Goal: Task Accomplishment & Management: Use online tool/utility

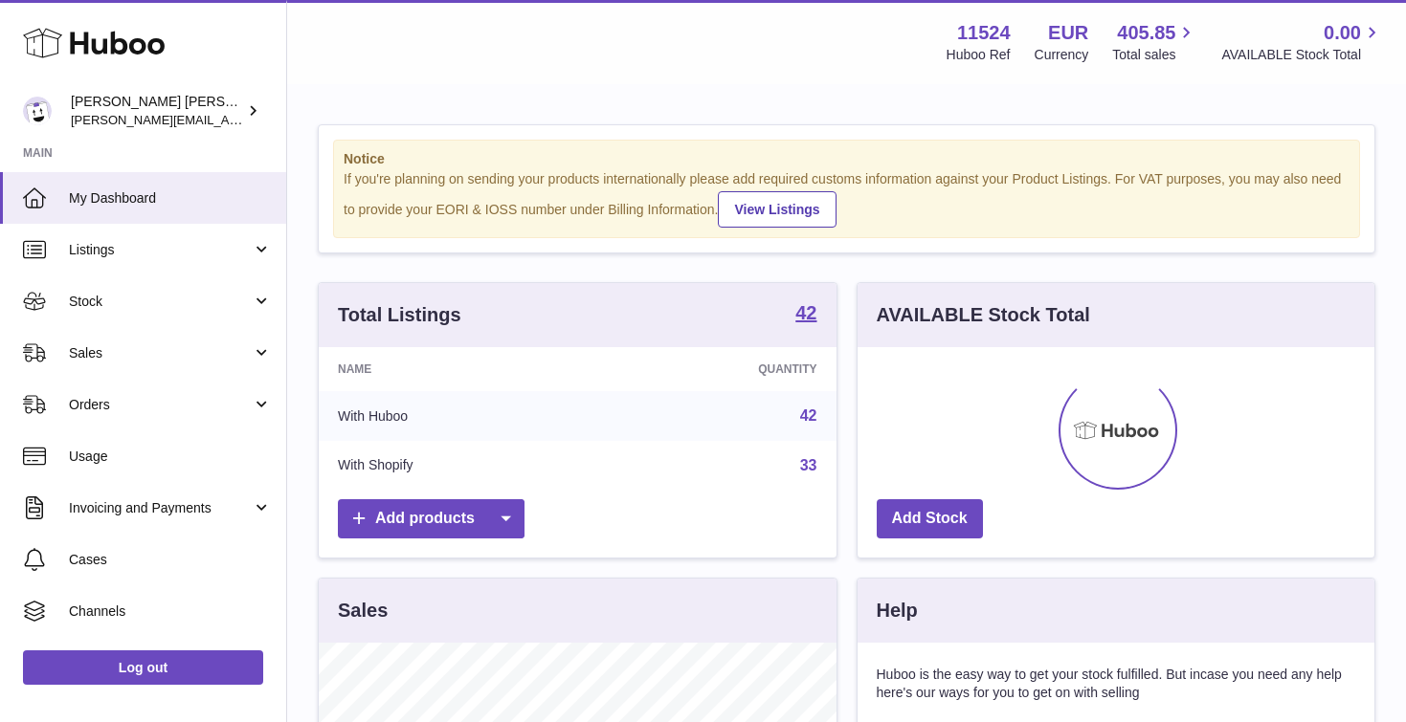
scroll to position [299, 517]
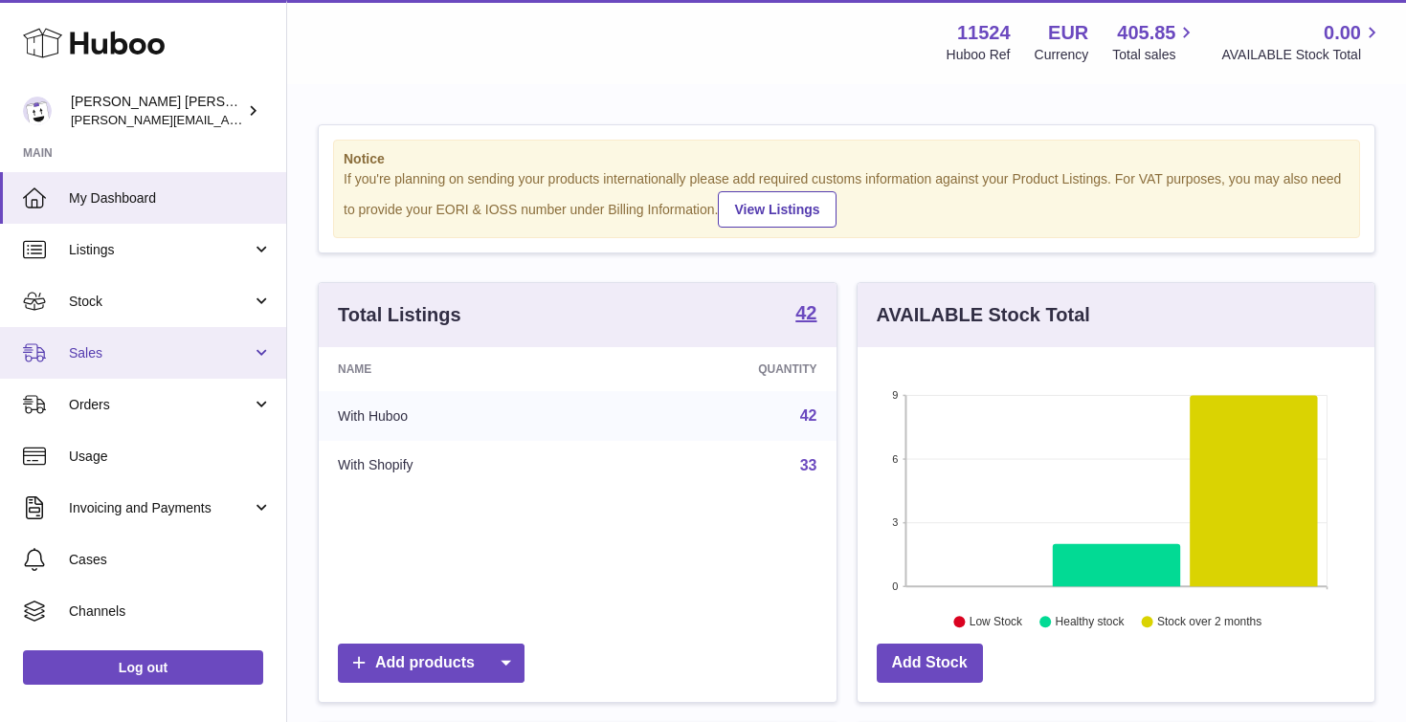
click at [105, 349] on span "Sales" at bounding box center [160, 353] width 183 height 18
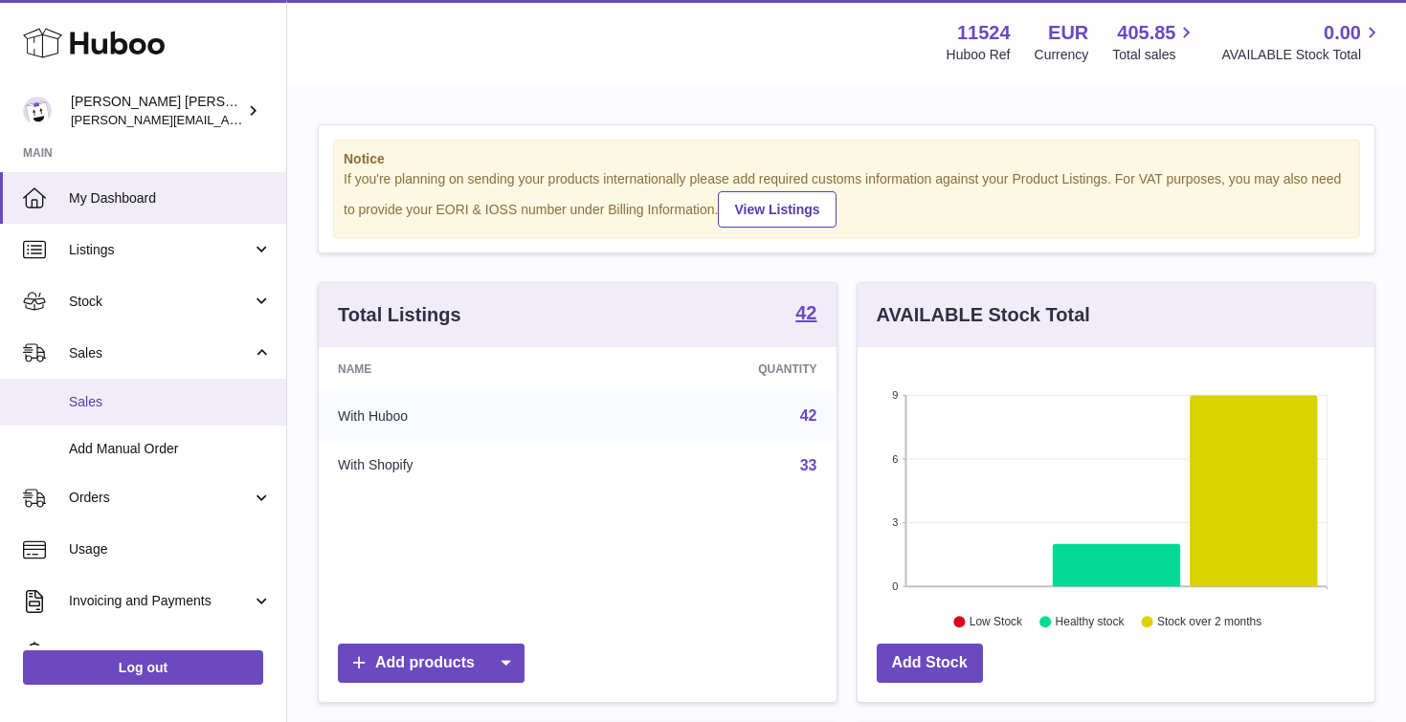
click at [118, 409] on link "Sales" at bounding box center [143, 402] width 286 height 47
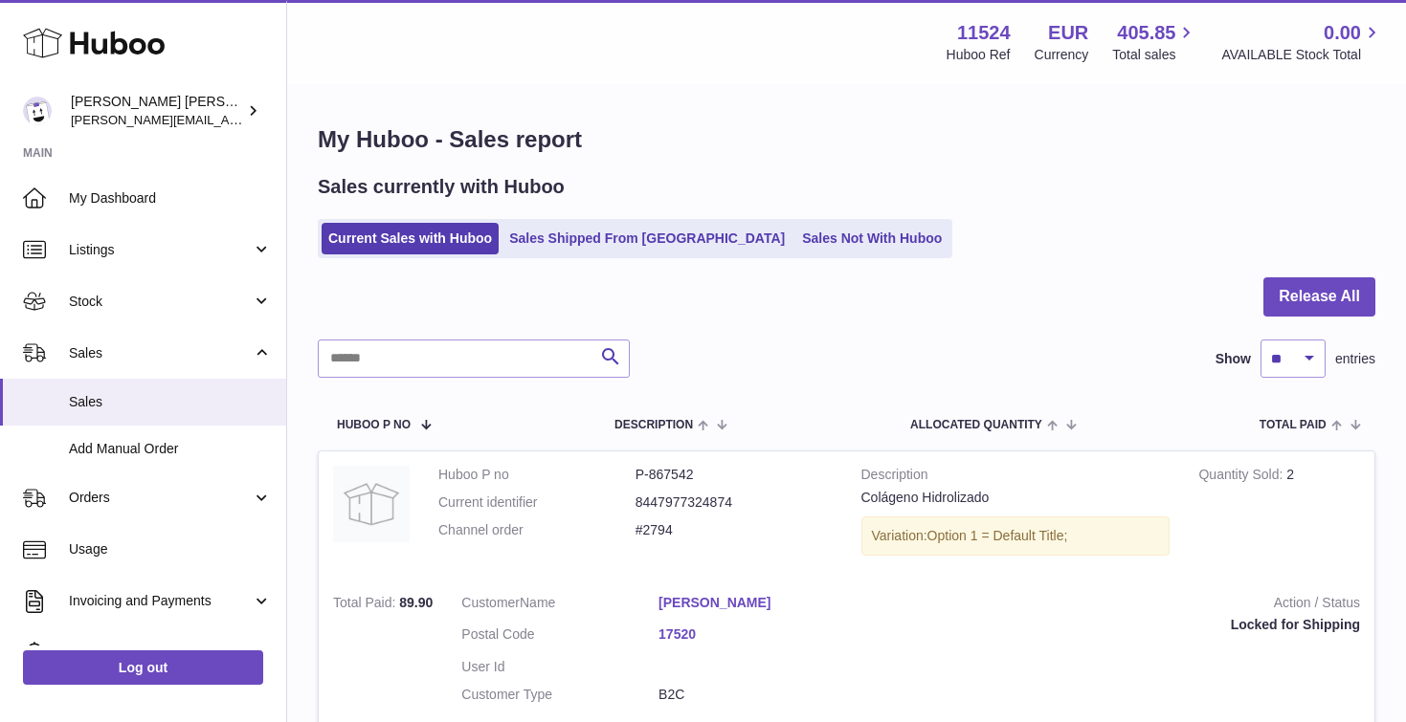
click at [809, 222] on ul "Current Sales with Huboo Sales Shipped From Huboo Sales Not With Huboo" at bounding box center [635, 238] width 634 height 39
click at [800, 230] on link "Sales Not With Huboo" at bounding box center [871, 239] width 153 height 32
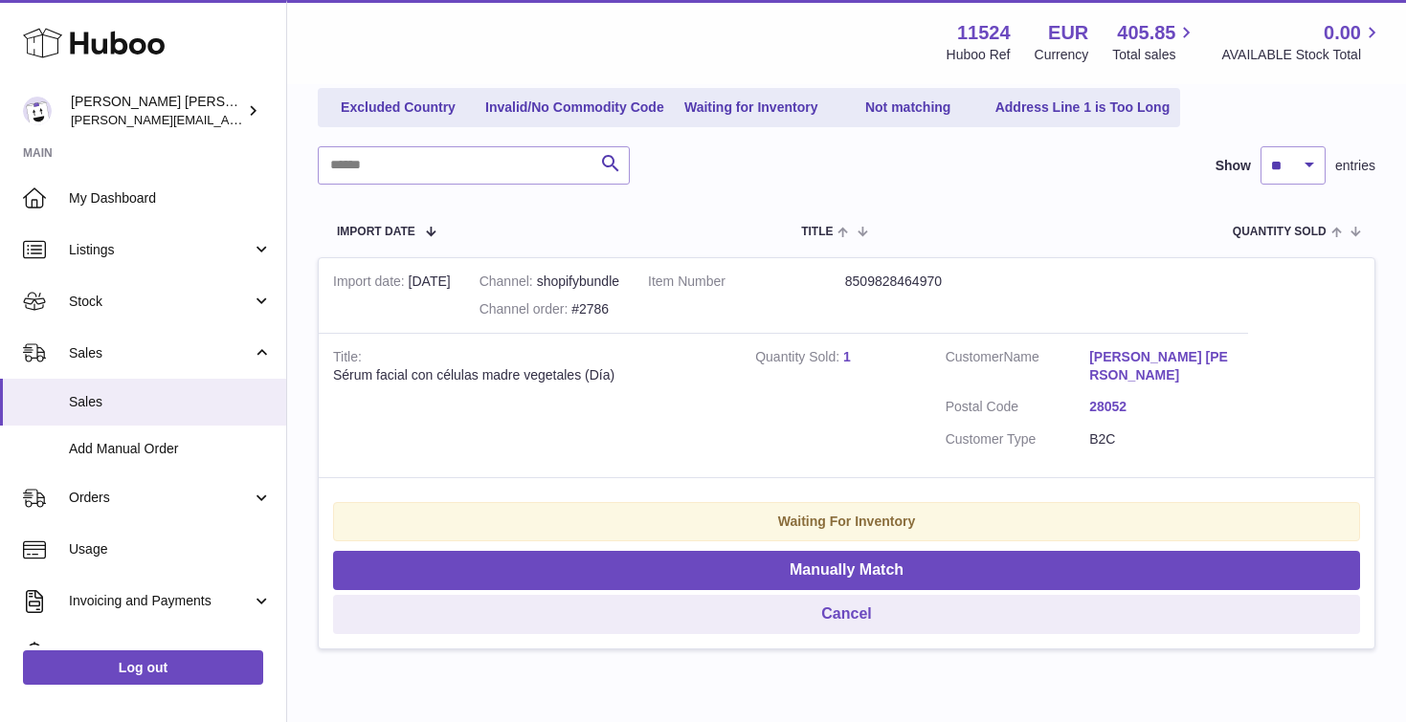
scroll to position [252, 0]
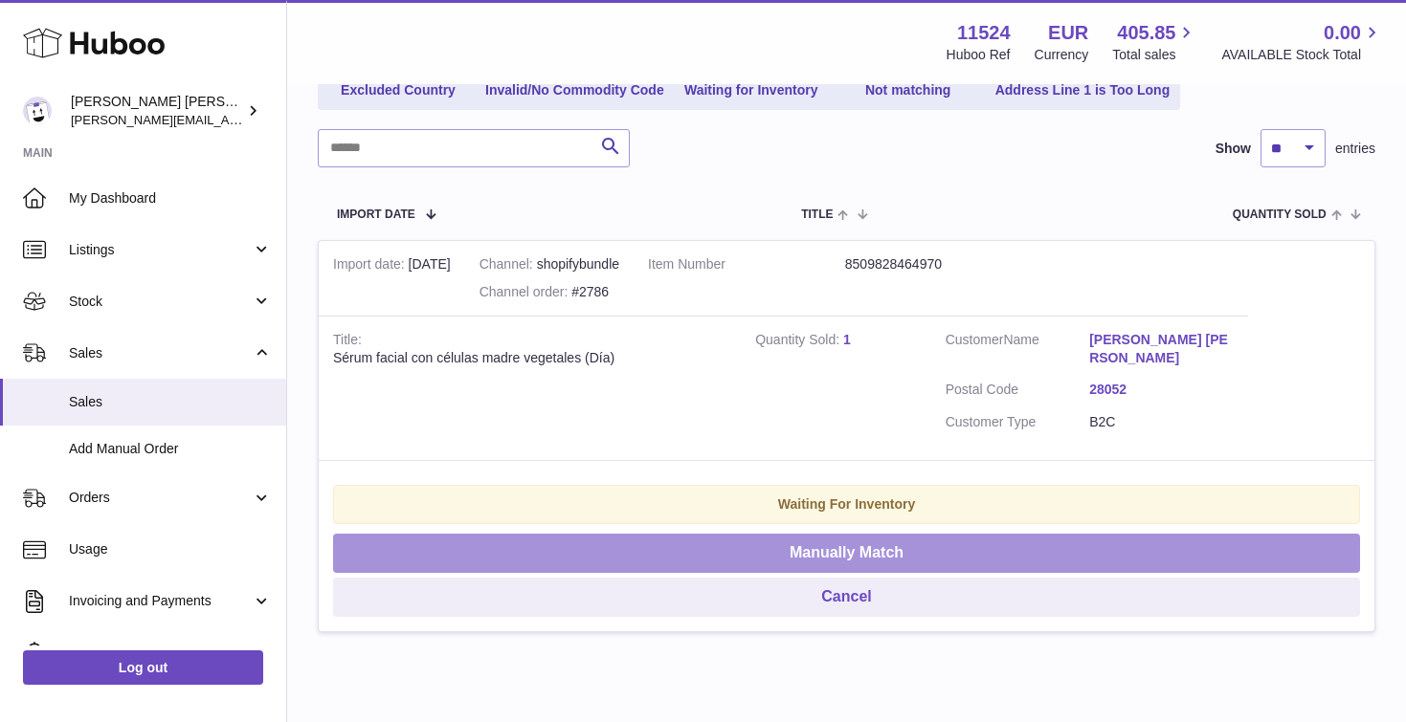
click at [858, 546] on button "Manually Match" at bounding box center [846, 553] width 1027 height 39
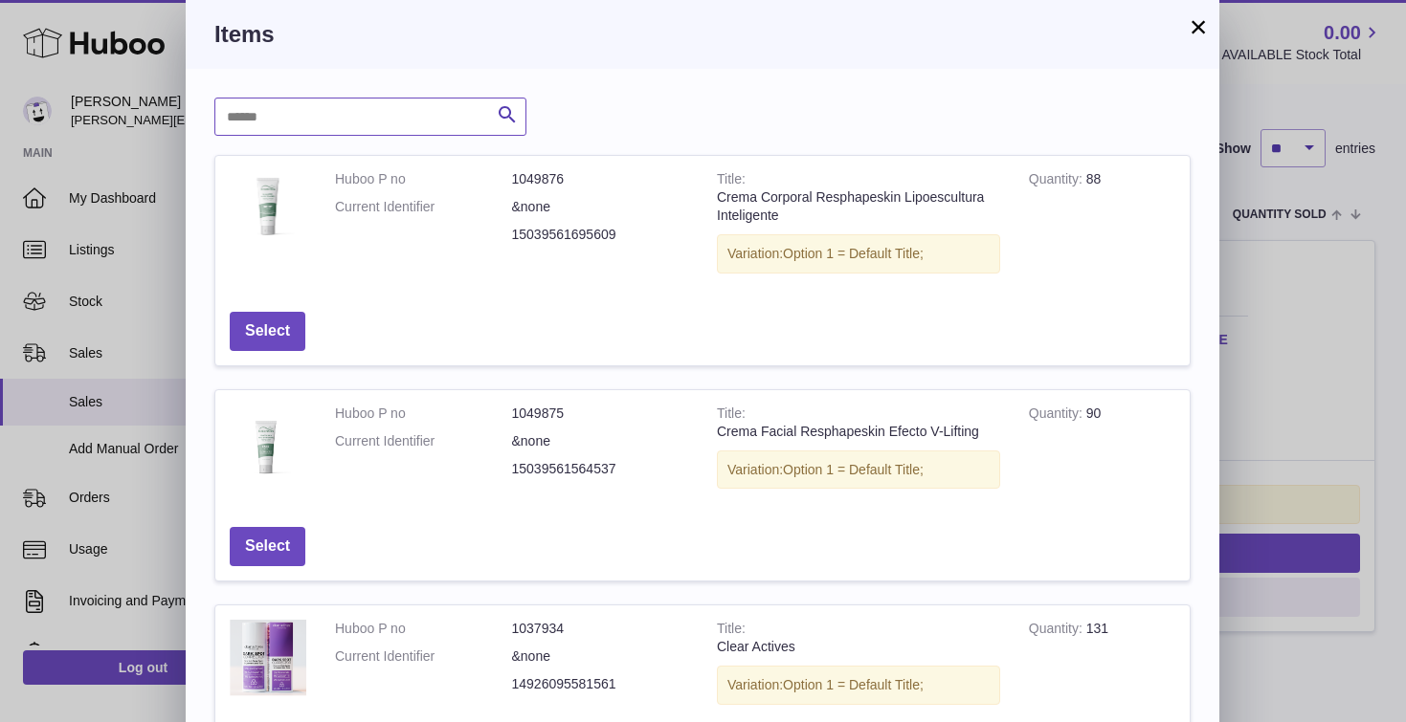
click at [358, 122] on input "text" at bounding box center [370, 117] width 312 height 38
type input "***"
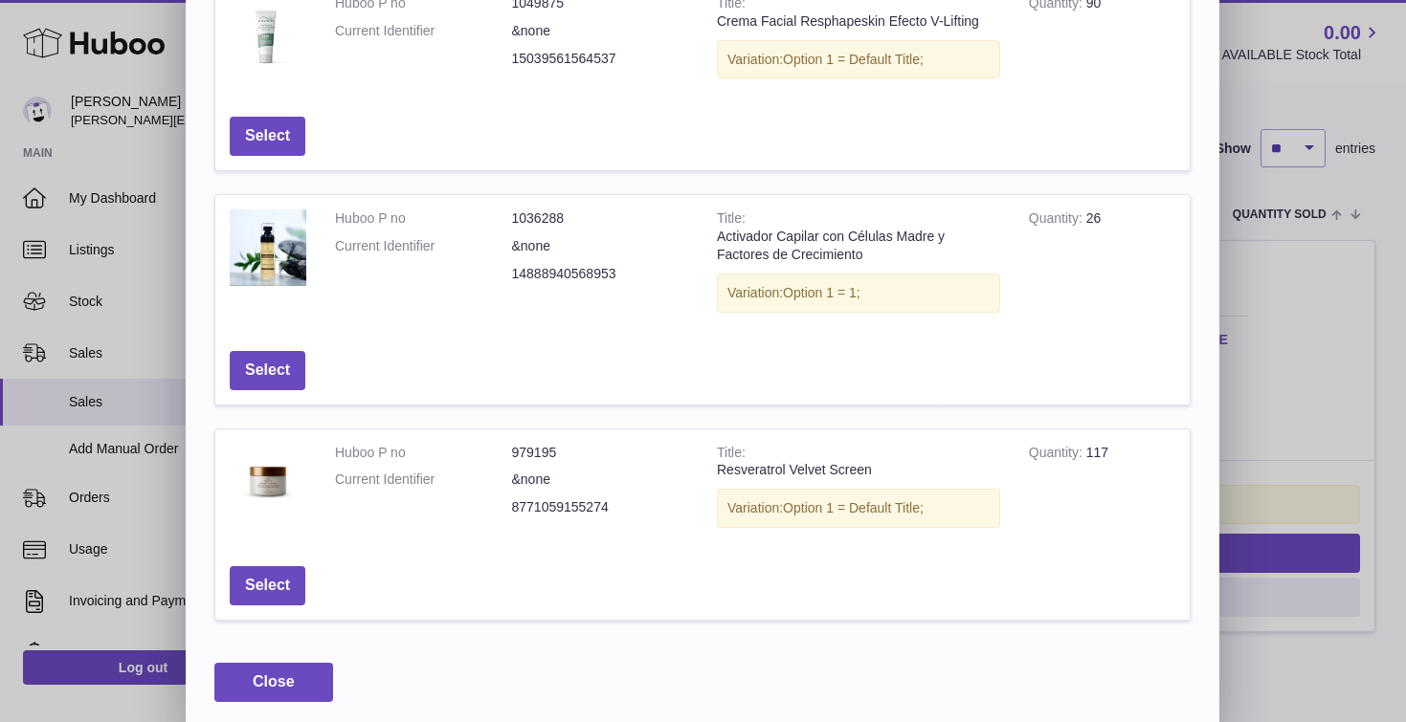
scroll to position [405, 0]
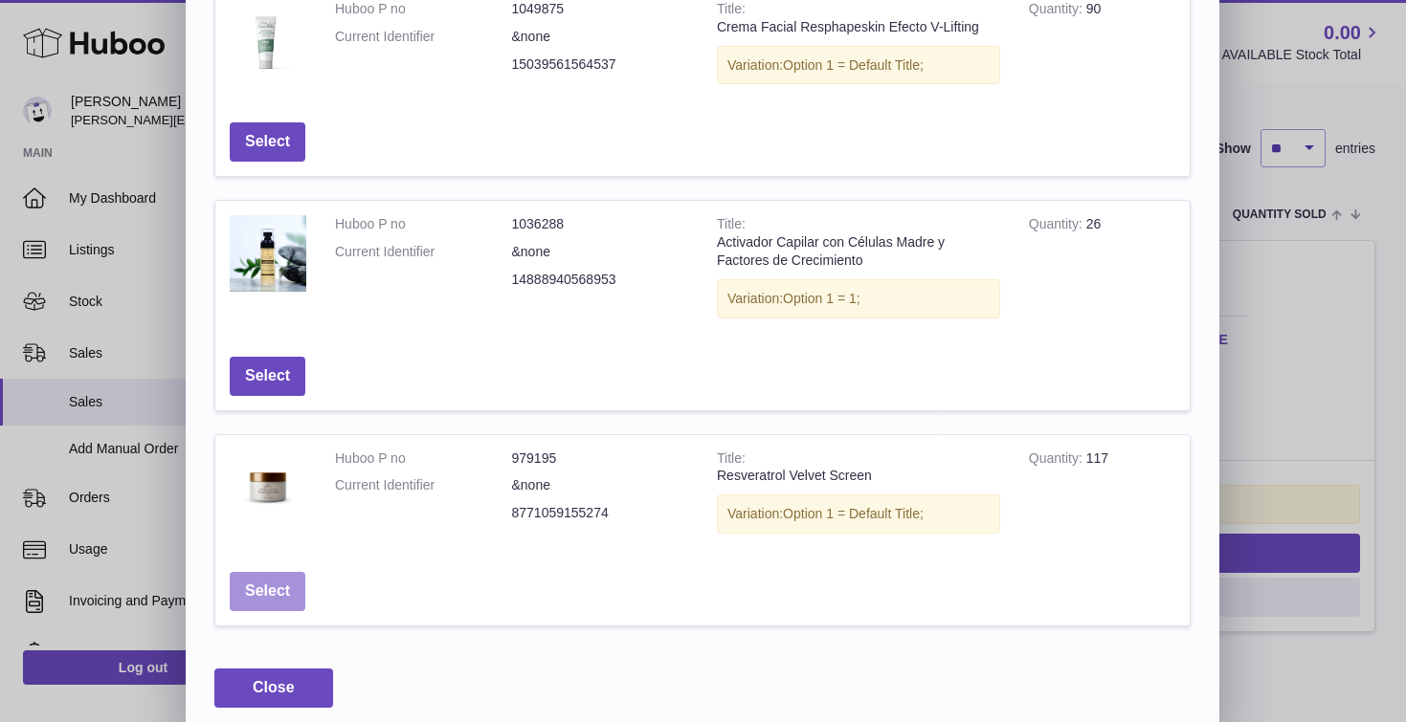
click at [277, 576] on button "Select" at bounding box center [268, 591] width 76 height 39
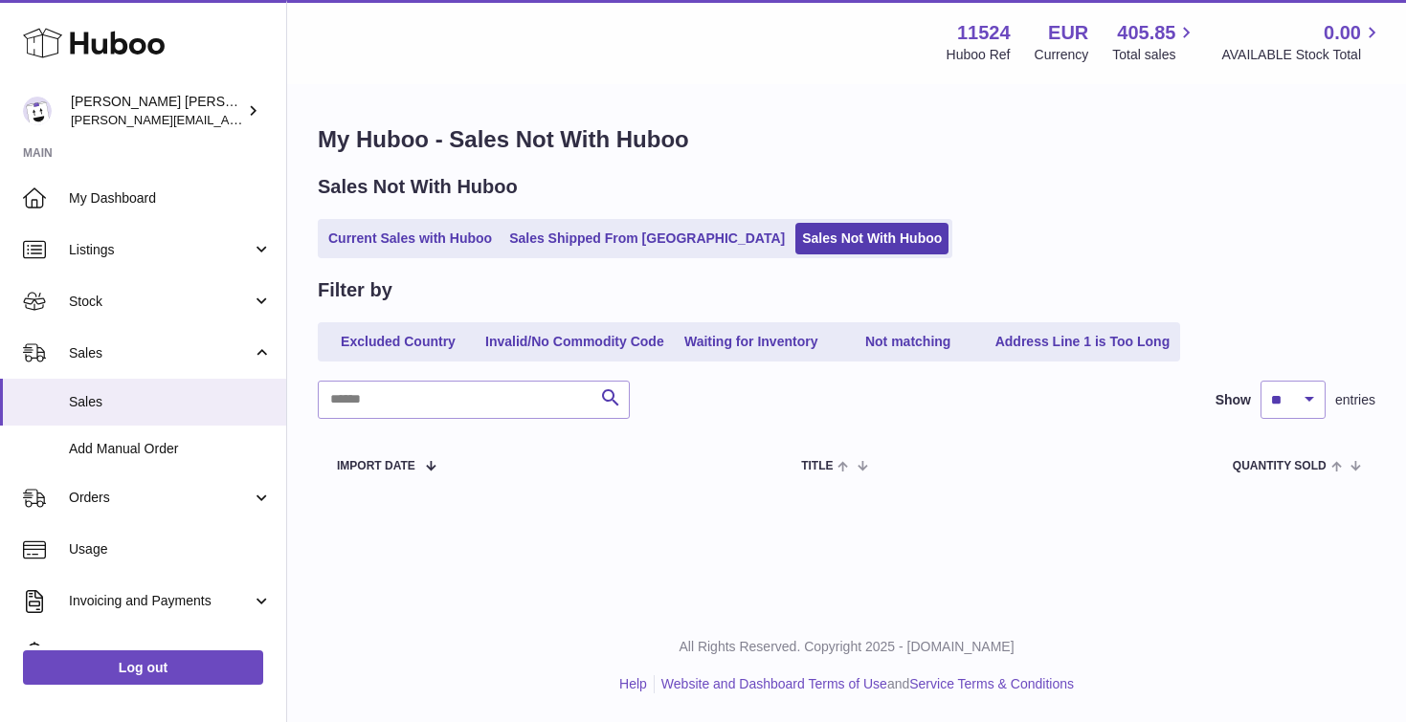
scroll to position [0, 0]
click at [410, 217] on div "Sales Not With Huboo Current Sales with Huboo Sales Shipped From Huboo Sales No…" at bounding box center [846, 216] width 1057 height 84
click at [403, 237] on link "Current Sales with Huboo" at bounding box center [409, 239] width 177 height 32
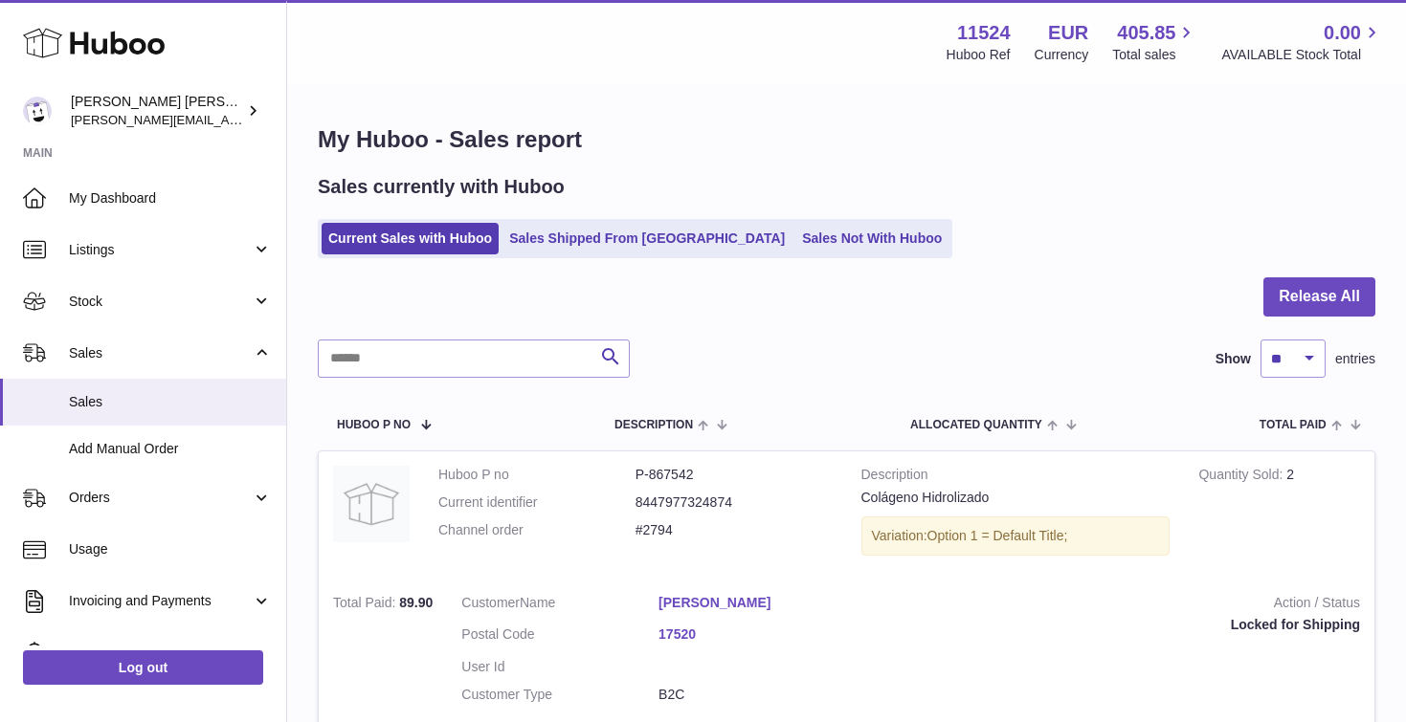
scroll to position [-1, 0]
click at [1337, 312] on button "Release All" at bounding box center [1319, 296] width 112 height 39
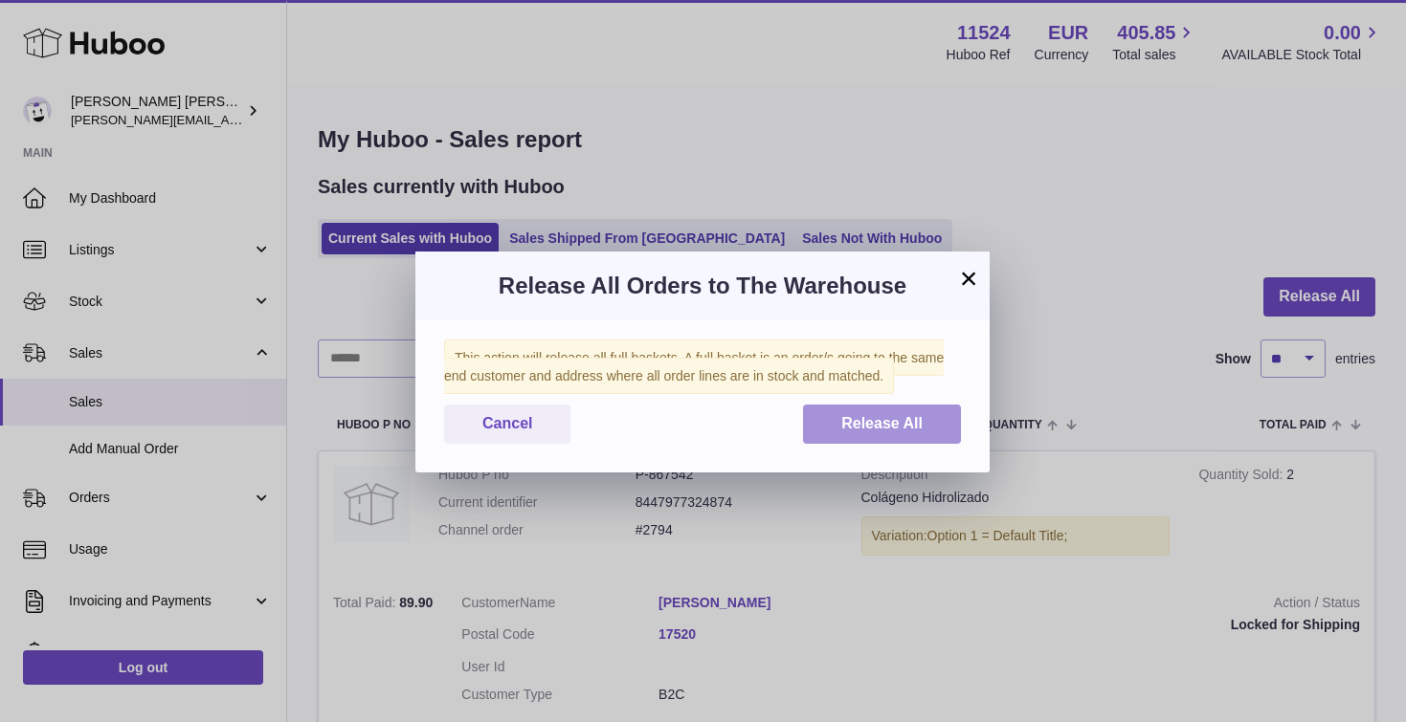
click at [881, 426] on span "Release All" at bounding box center [881, 423] width 81 height 16
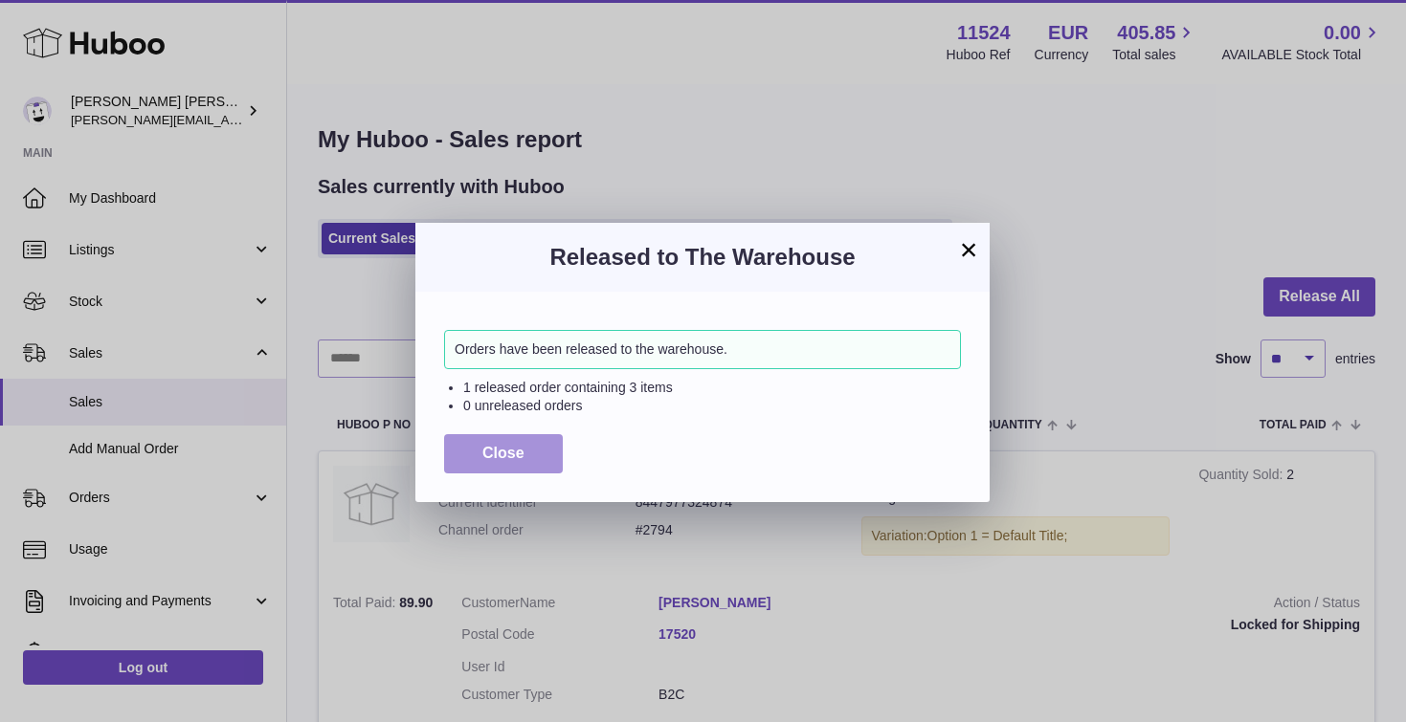
click at [526, 462] on button "Close" at bounding box center [503, 453] width 119 height 39
